Goal: Task Accomplishment & Management: Complete application form

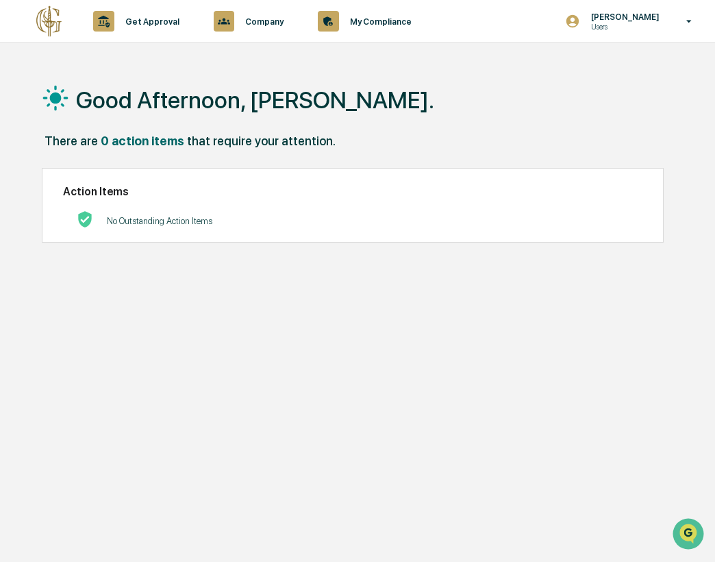
click at [116, 170] on div "Action Items No Outstanding Action Items" at bounding box center [353, 205] width 622 height 75
click at [132, 25] on p "Get Approval" at bounding box center [150, 21] width 72 height 10
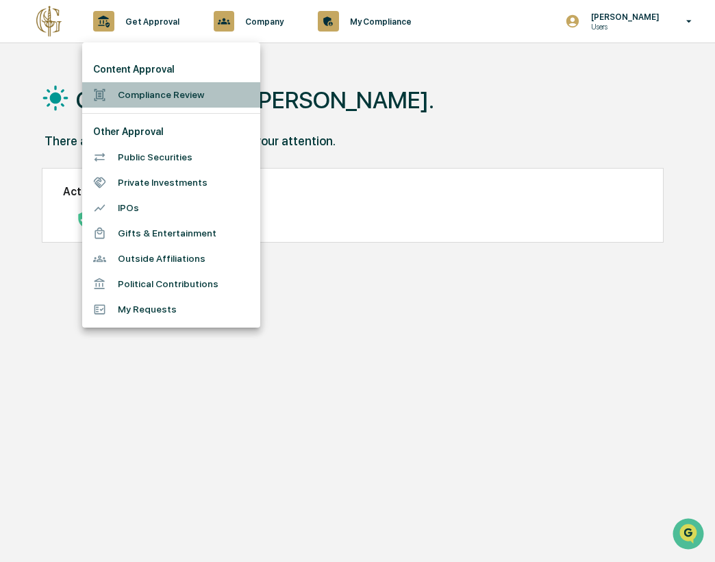
click at [121, 99] on li "Compliance Review" at bounding box center [171, 94] width 178 height 25
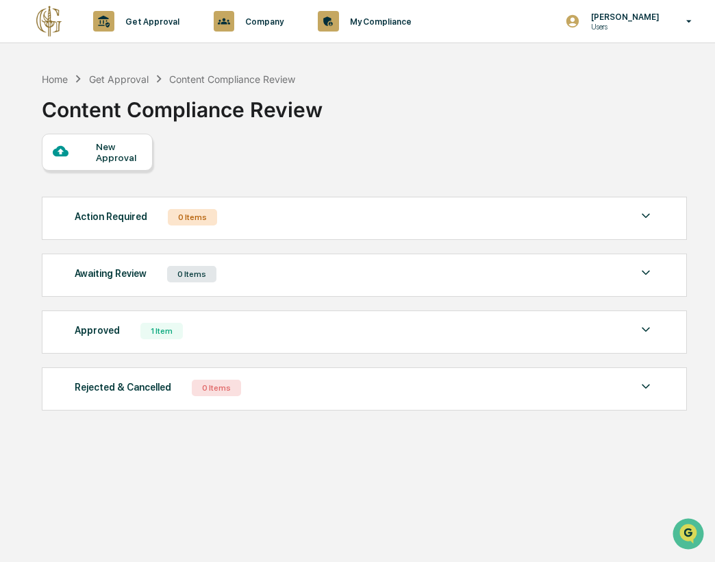
click at [114, 164] on div "New Approval" at bounding box center [97, 152] width 111 height 37
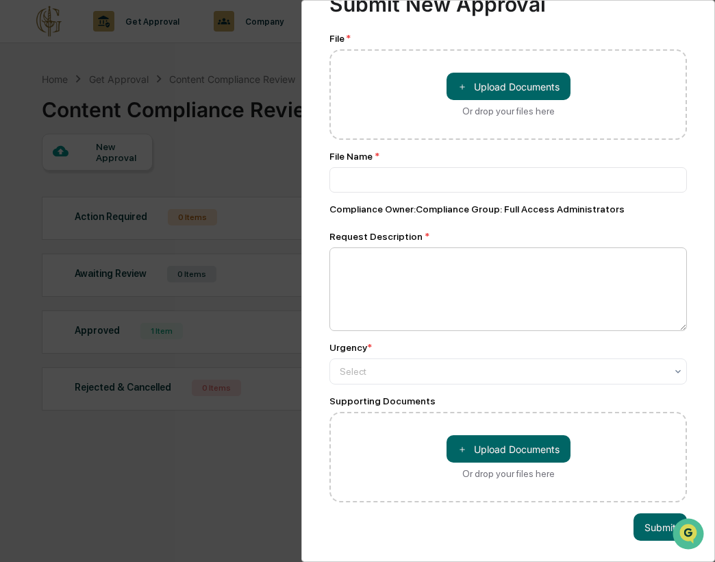
scroll to position [5, 0]
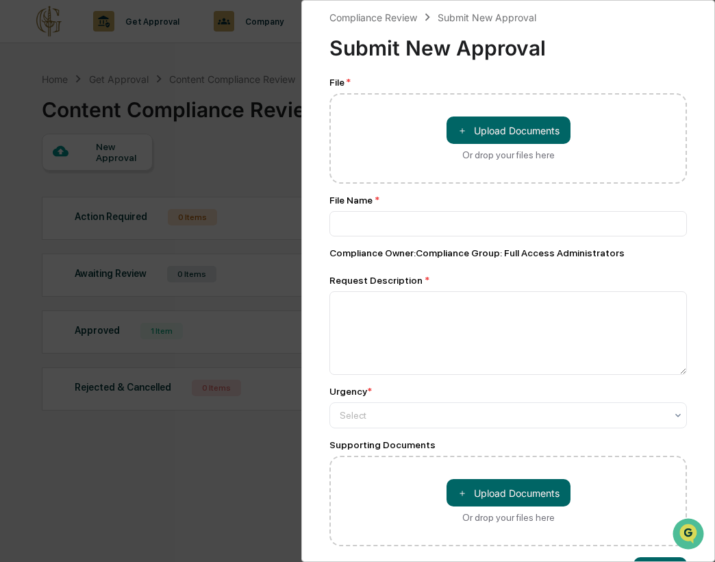
click at [260, 158] on div "Compliance Review Submit New Approval Submit New Approval File * ＋ Upload Docum…" at bounding box center [357, 281] width 715 height 562
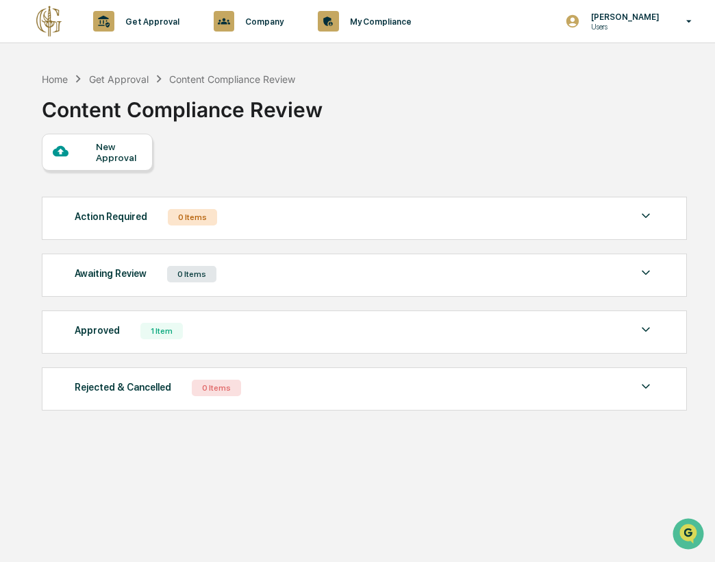
click at [99, 155] on div "New Approval" at bounding box center [119, 152] width 46 height 22
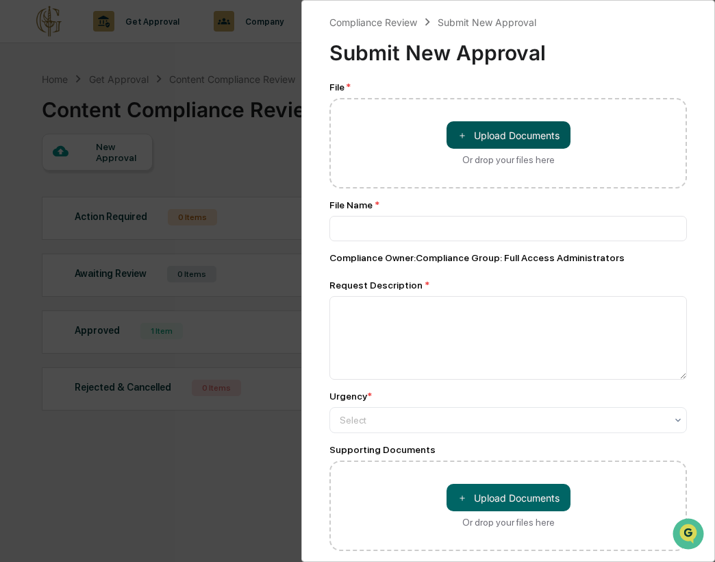
click at [484, 136] on button "＋ Upload Documents" at bounding box center [509, 134] width 124 height 27
type input "**********"
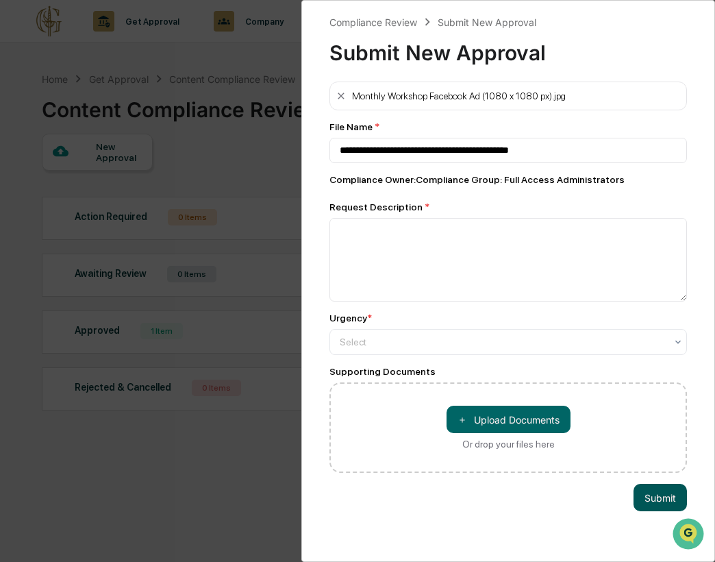
click at [654, 493] on button "Submit" at bounding box center [660, 497] width 53 height 27
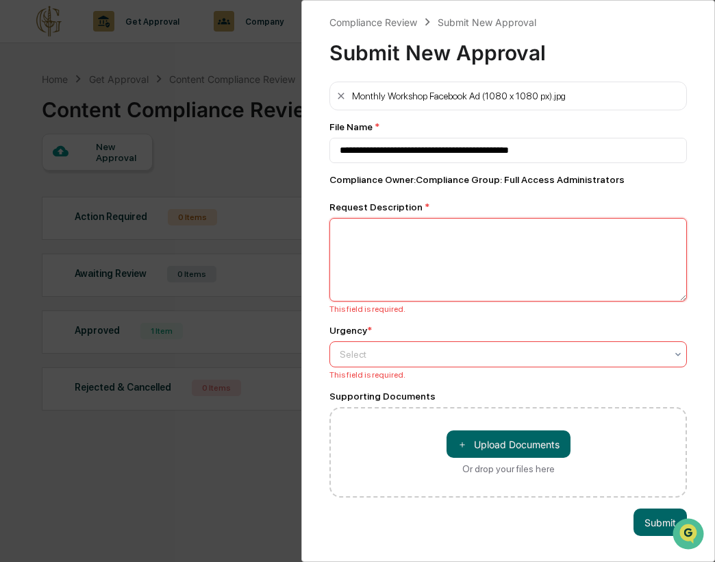
click at [460, 277] on textarea at bounding box center [509, 260] width 358 height 84
type textarea "******"
click at [516, 356] on div at bounding box center [503, 354] width 326 height 14
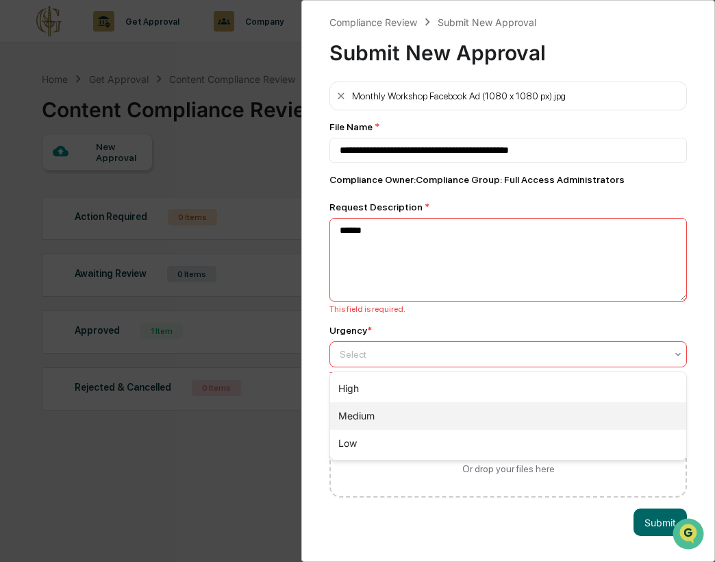
click at [514, 408] on div "Medium" at bounding box center [508, 415] width 356 height 27
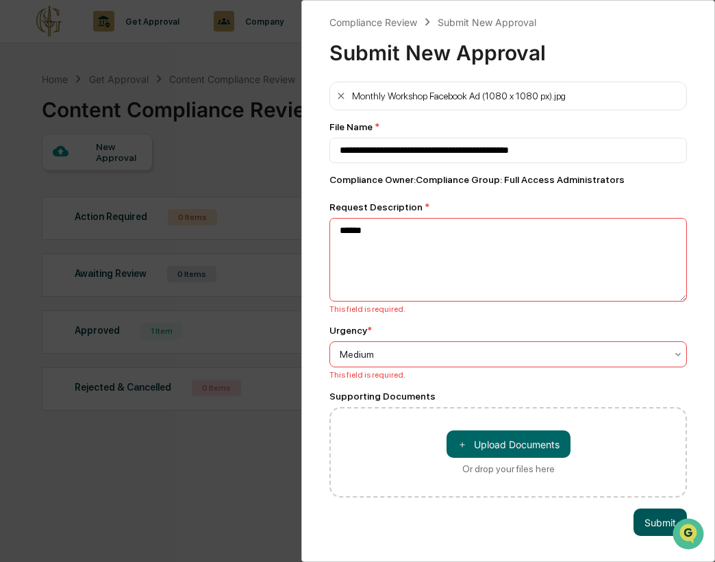
click at [653, 517] on button "Submit" at bounding box center [660, 521] width 53 height 27
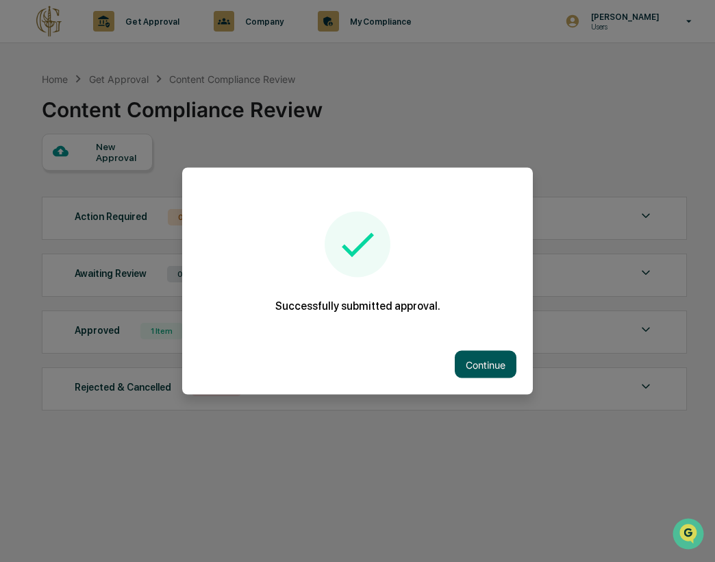
click at [486, 368] on button "Continue" at bounding box center [486, 364] width 62 height 27
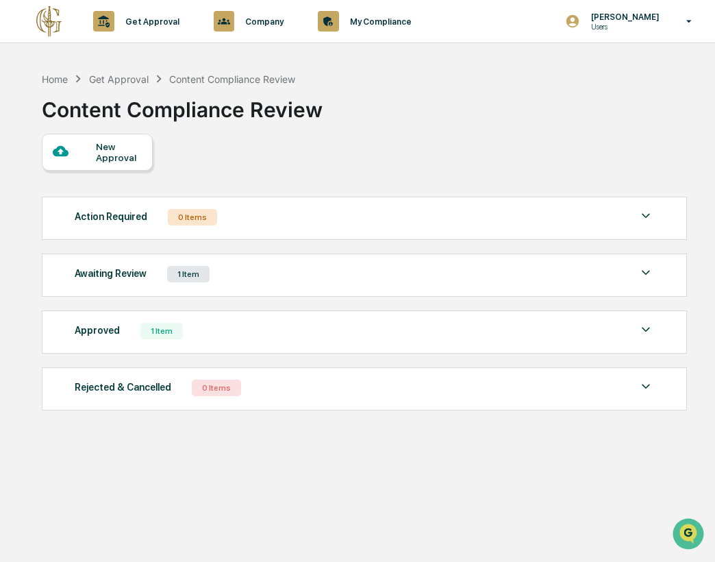
click at [102, 158] on div "New Approval" at bounding box center [119, 152] width 46 height 22
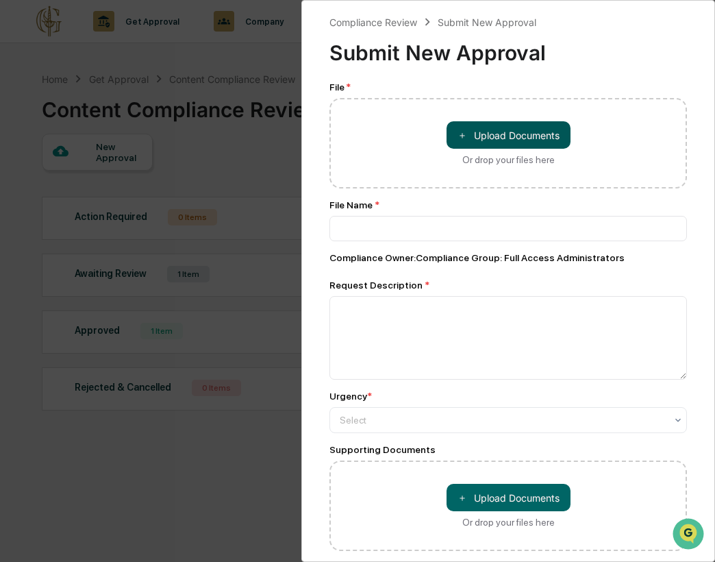
click at [480, 134] on button "＋ Upload Documents" at bounding box center [509, 134] width 124 height 27
type input "**********"
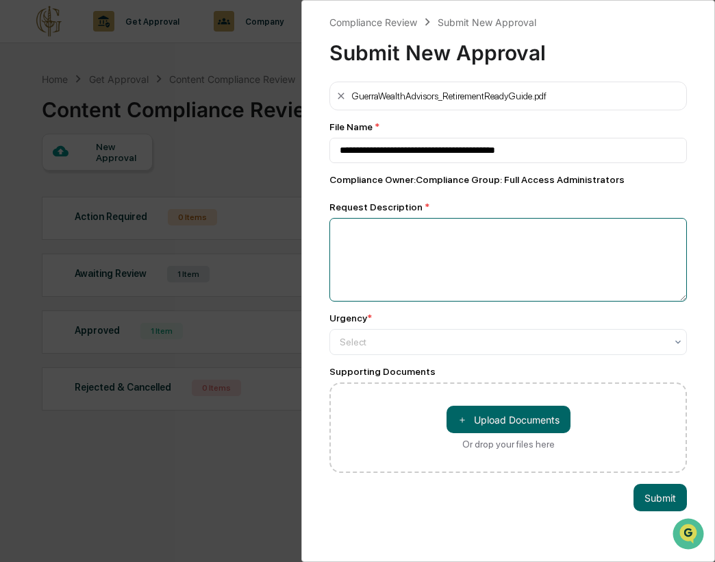
click at [447, 267] on textarea at bounding box center [509, 260] width 358 height 84
type textarea "*"
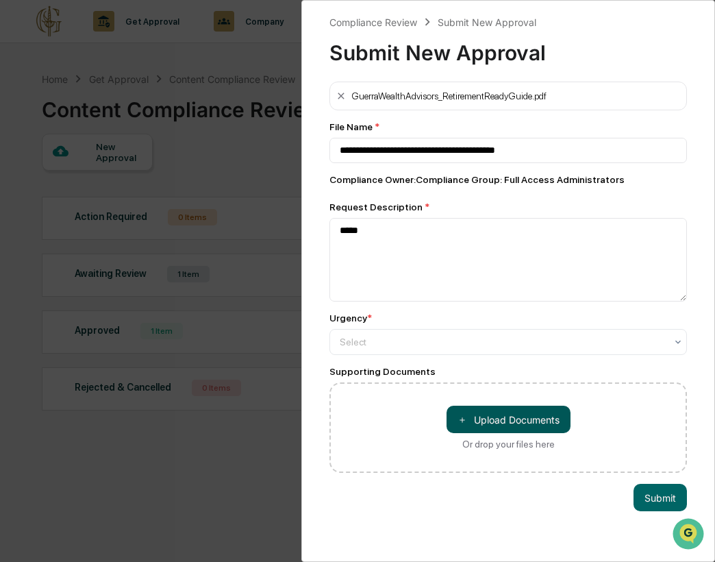
click at [486, 421] on button "＋ Upload Documents" at bounding box center [509, 419] width 124 height 27
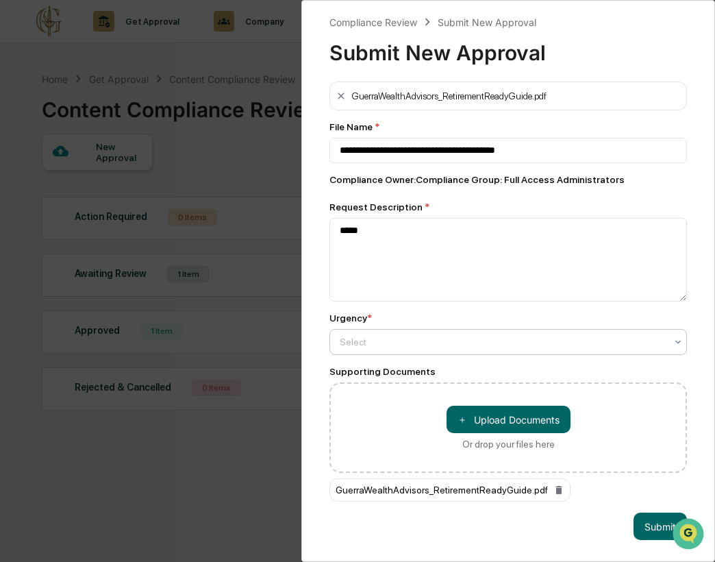
click at [432, 343] on div at bounding box center [503, 342] width 326 height 14
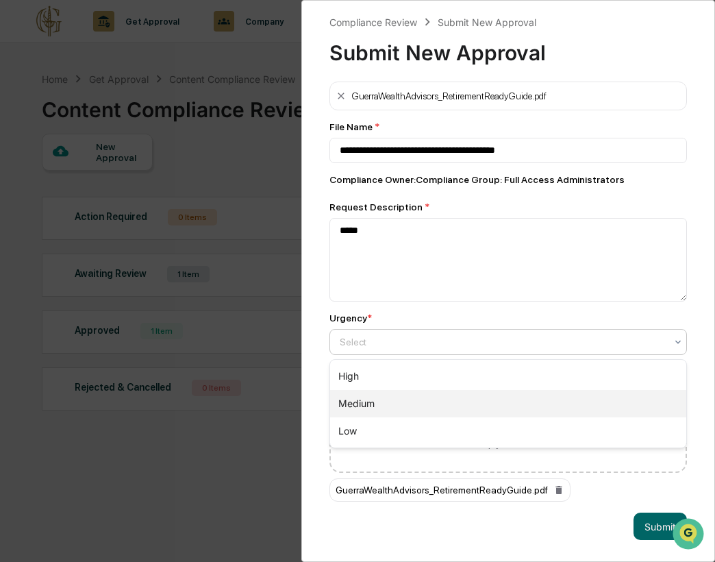
click at [422, 395] on div "Medium" at bounding box center [508, 403] width 356 height 27
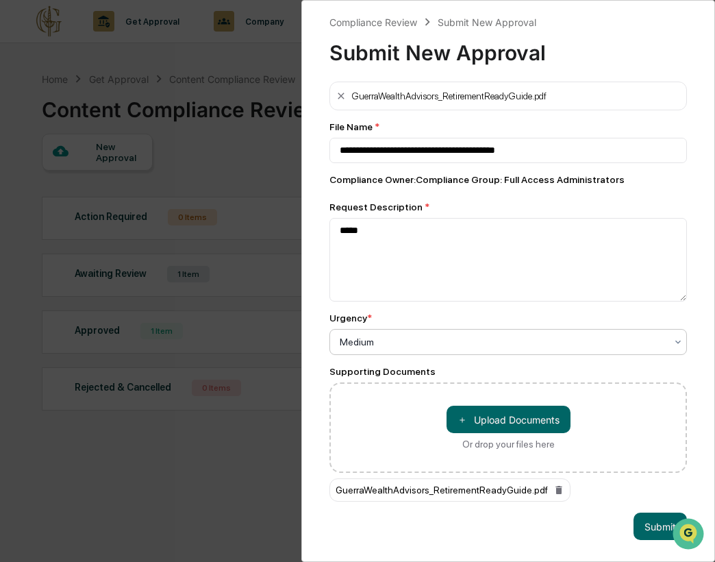
scroll to position [1, 0]
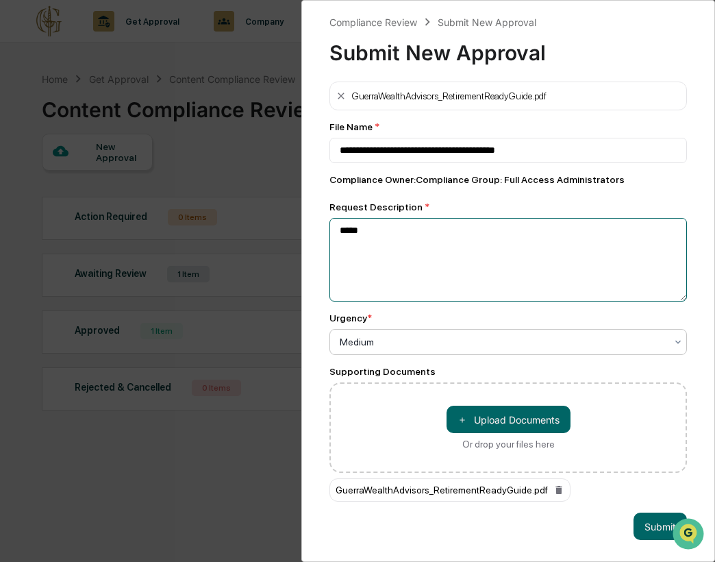
click at [372, 241] on textarea "*****" at bounding box center [509, 260] width 358 height 84
type textarea "******"
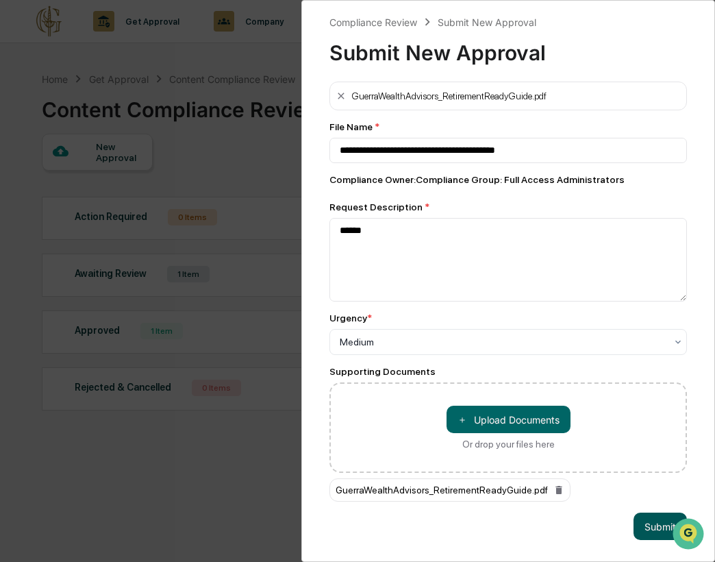
click at [648, 519] on button "Submit" at bounding box center [660, 526] width 53 height 27
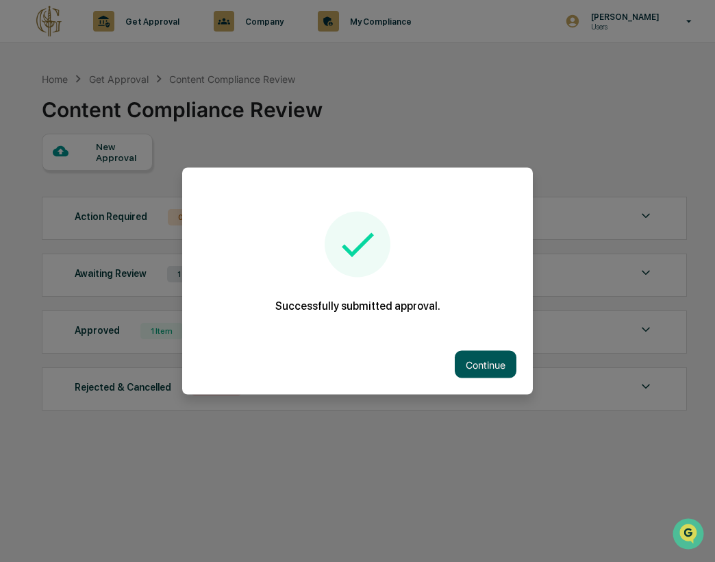
click at [473, 364] on button "Continue" at bounding box center [486, 364] width 62 height 27
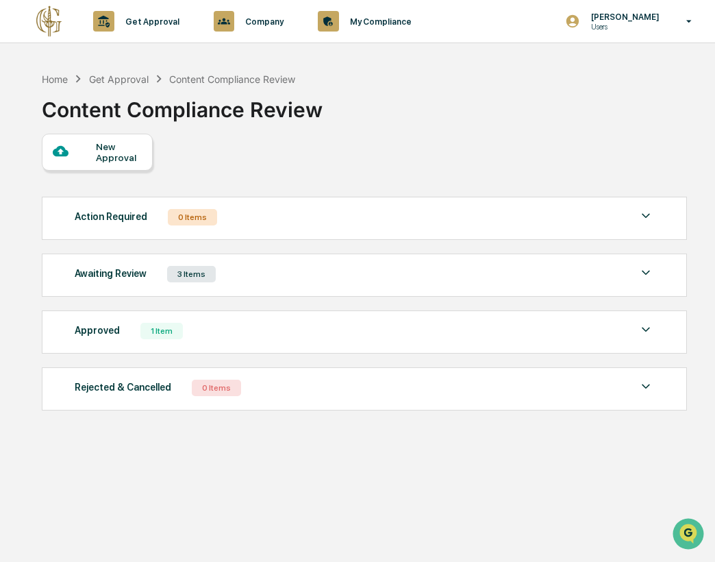
click at [95, 159] on div at bounding box center [74, 151] width 43 height 17
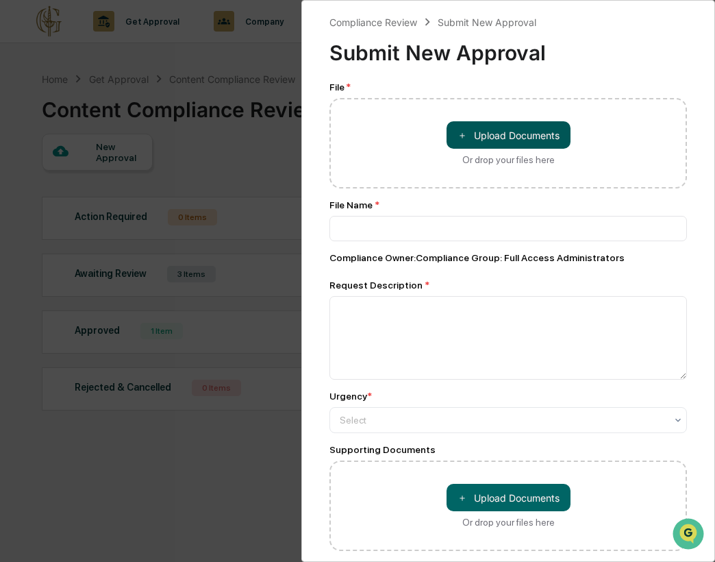
click at [478, 140] on button "＋ Upload Documents" at bounding box center [509, 134] width 124 height 27
type input "**********"
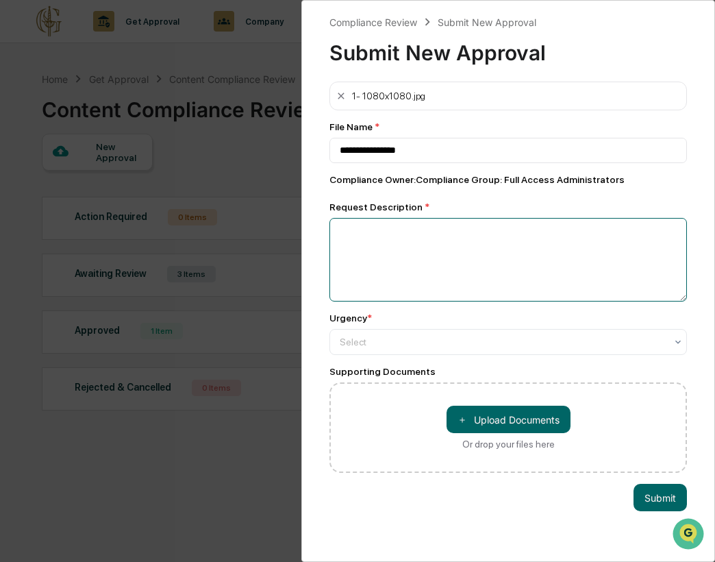
click at [418, 262] on textarea at bounding box center [509, 260] width 358 height 84
type textarea "**********"
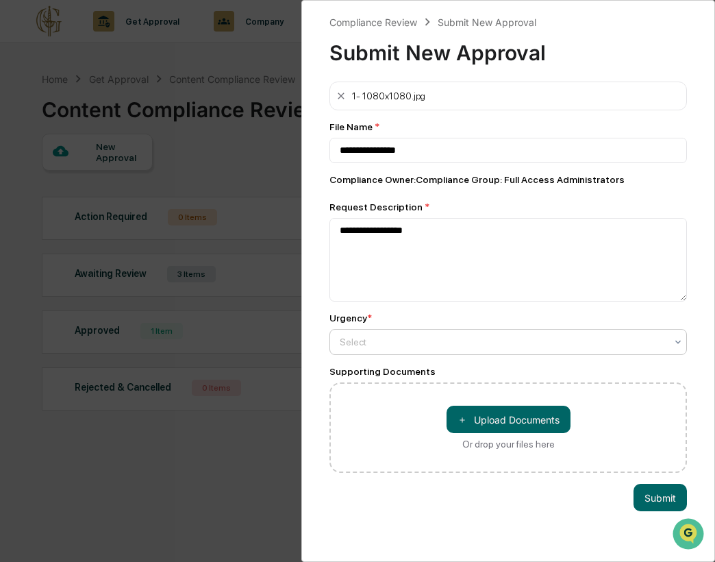
click at [476, 349] on div at bounding box center [503, 342] width 326 height 14
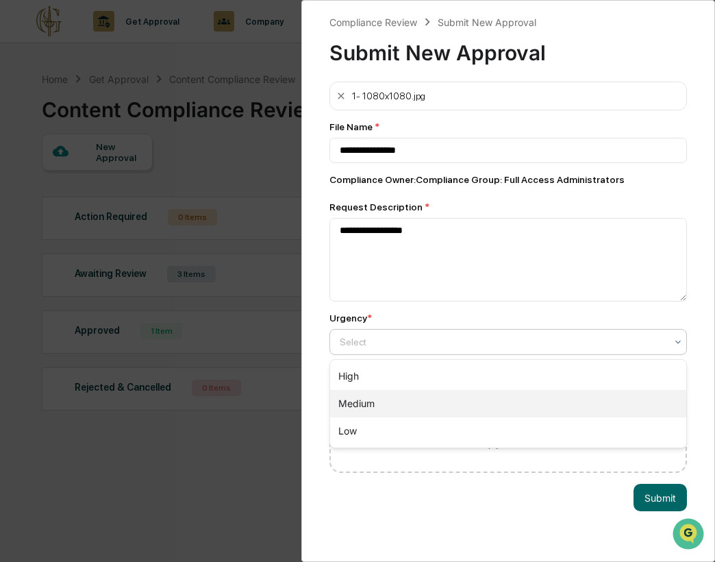
click at [468, 397] on div "Medium" at bounding box center [508, 403] width 356 height 27
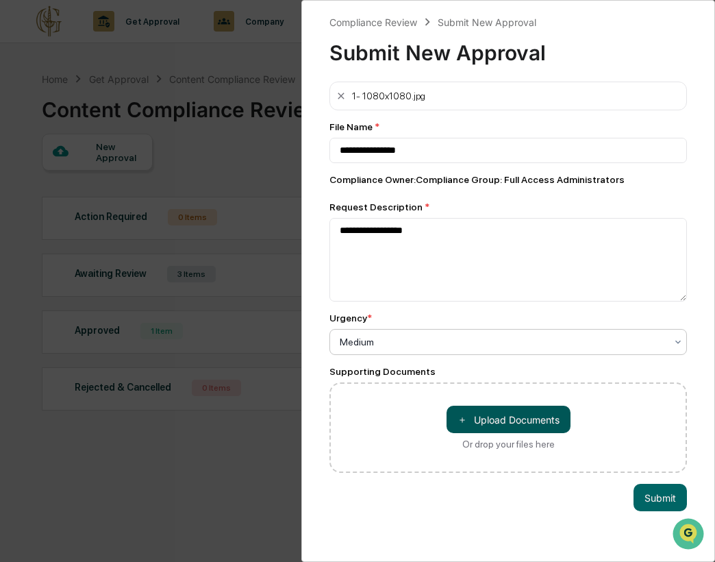
click at [487, 415] on button "＋ Upload Documents" at bounding box center [509, 419] width 124 height 27
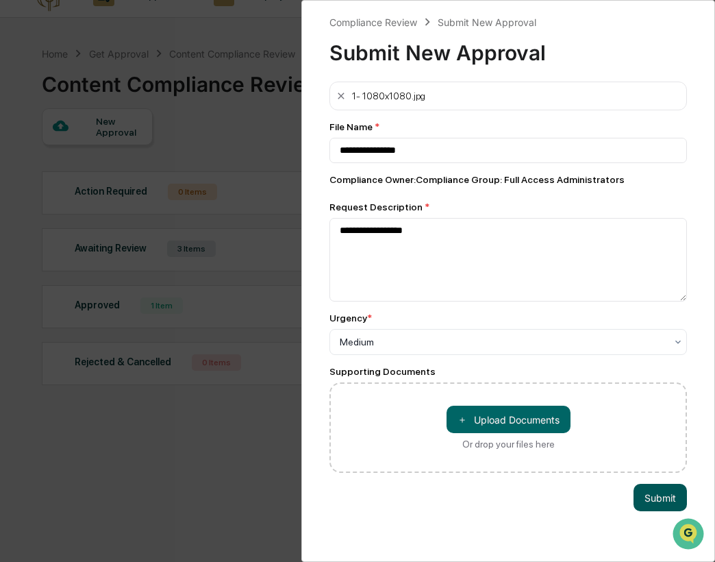
click at [652, 493] on button "Submit" at bounding box center [660, 497] width 53 height 27
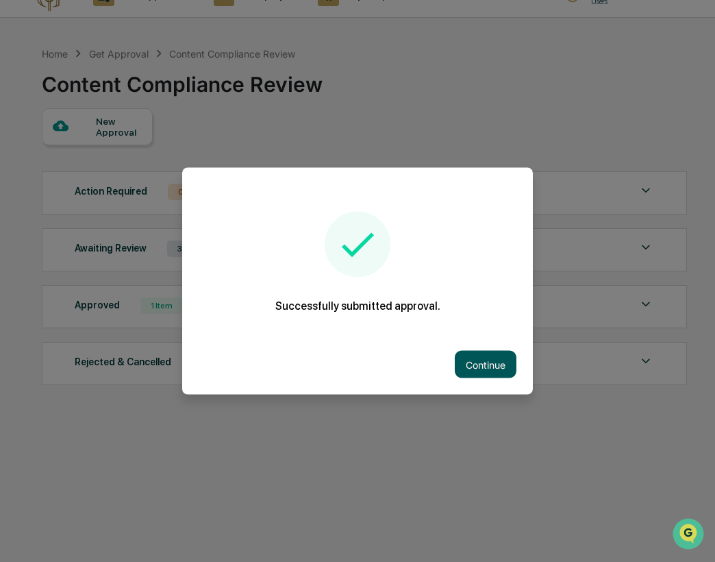
click at [485, 356] on button "Continue" at bounding box center [486, 364] width 62 height 27
